Goal: Task Accomplishment & Management: Manage account settings

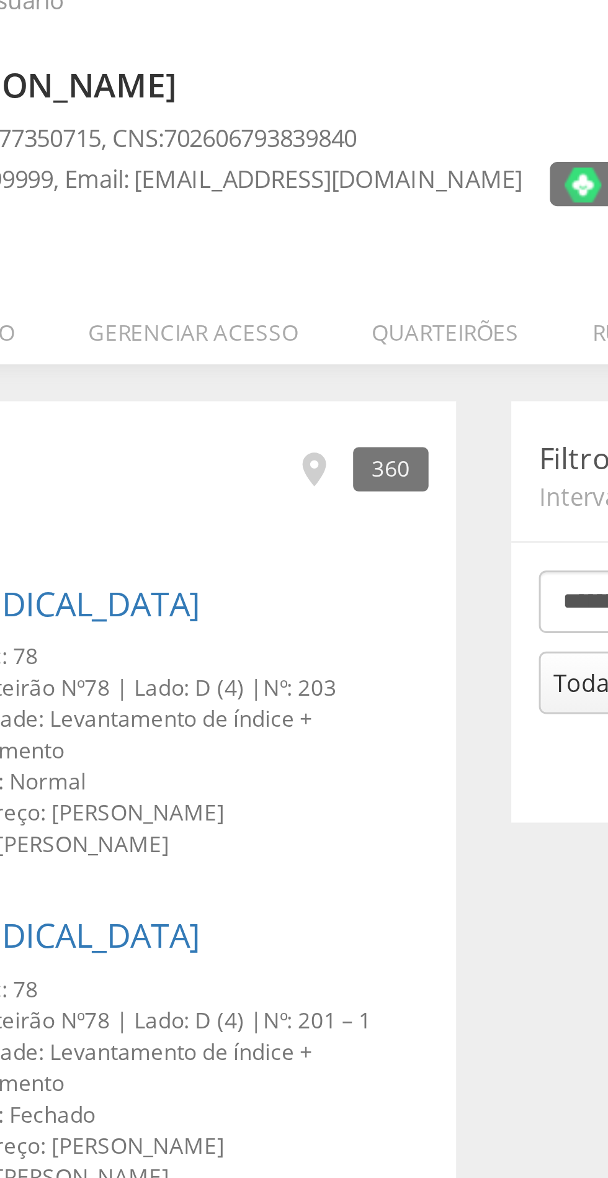
click at [299, 174] on li "Quarteirões" at bounding box center [291, 175] width 75 height 29
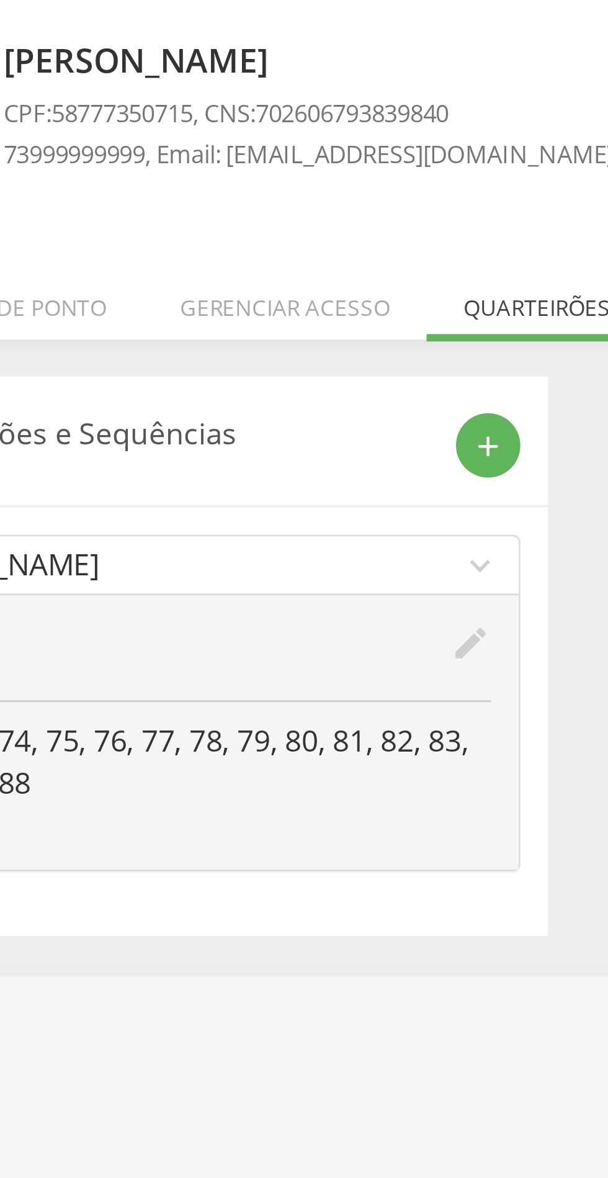
click at [278, 227] on icon "add" at bounding box center [274, 225] width 11 height 11
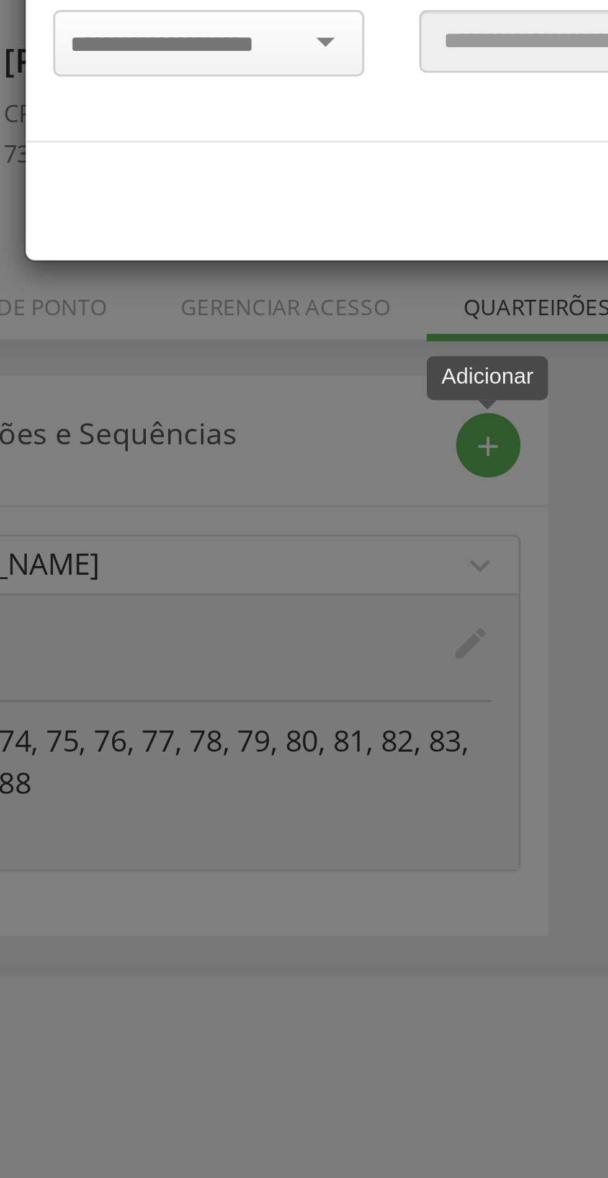
click at [175, 88] on input "select-one" at bounding box center [172, 89] width 78 height 11
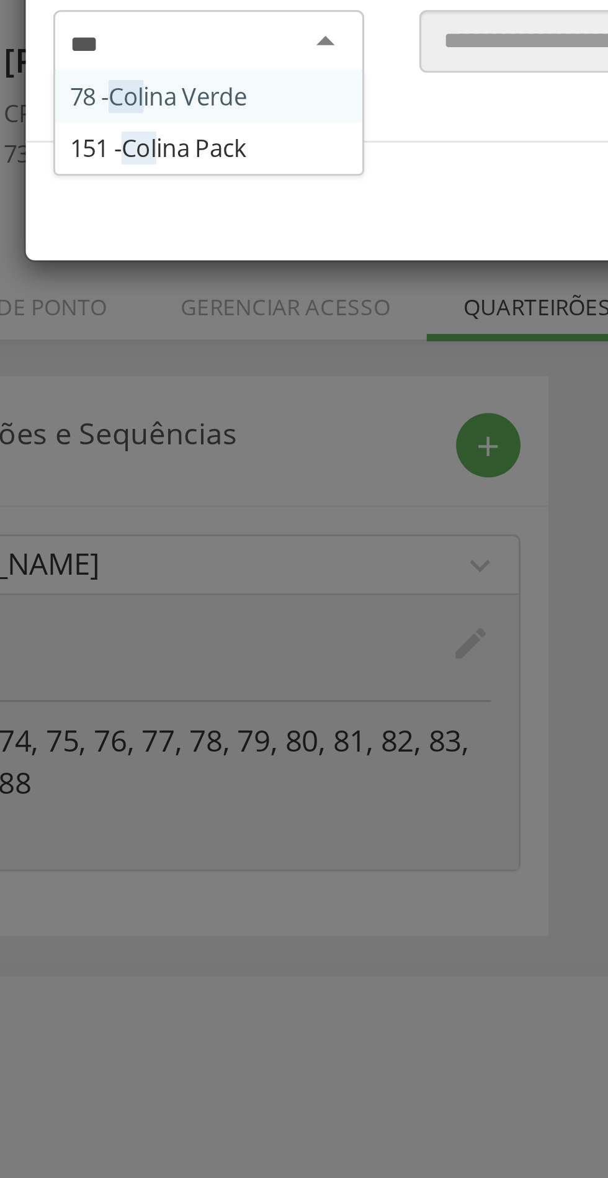
type input "****"
click at [182, 123] on div "Sisloc * 78 - Coli na Verde 151 - Coli na Pack [GEOGRAPHIC_DATA] a localidade P…" at bounding box center [304, 89] width 371 height 68
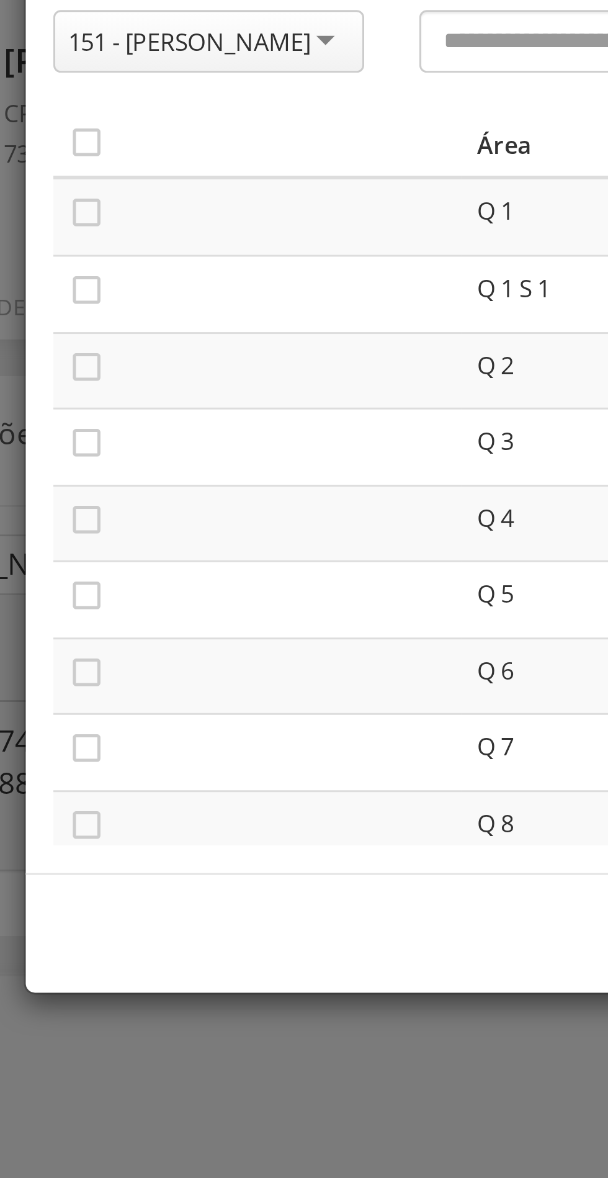
click at [141, 122] on icon "" at bounding box center [139, 123] width 12 height 12
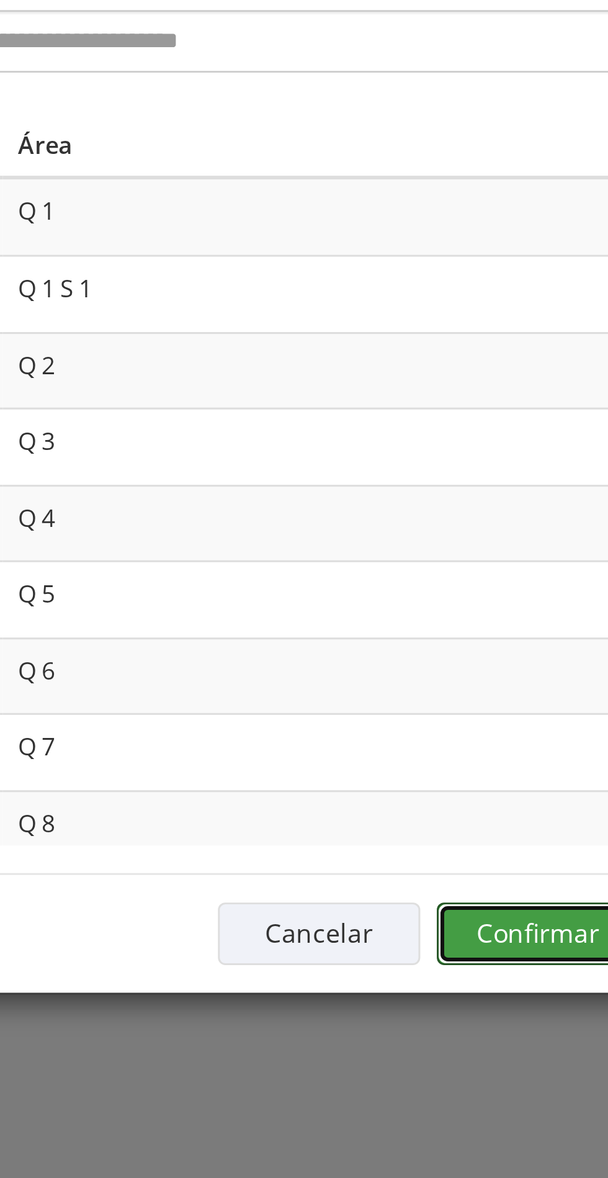
click at [447, 395] on button "Confirmar" at bounding box center [446, 389] width 68 height 21
